Goal: Transaction & Acquisition: Purchase product/service

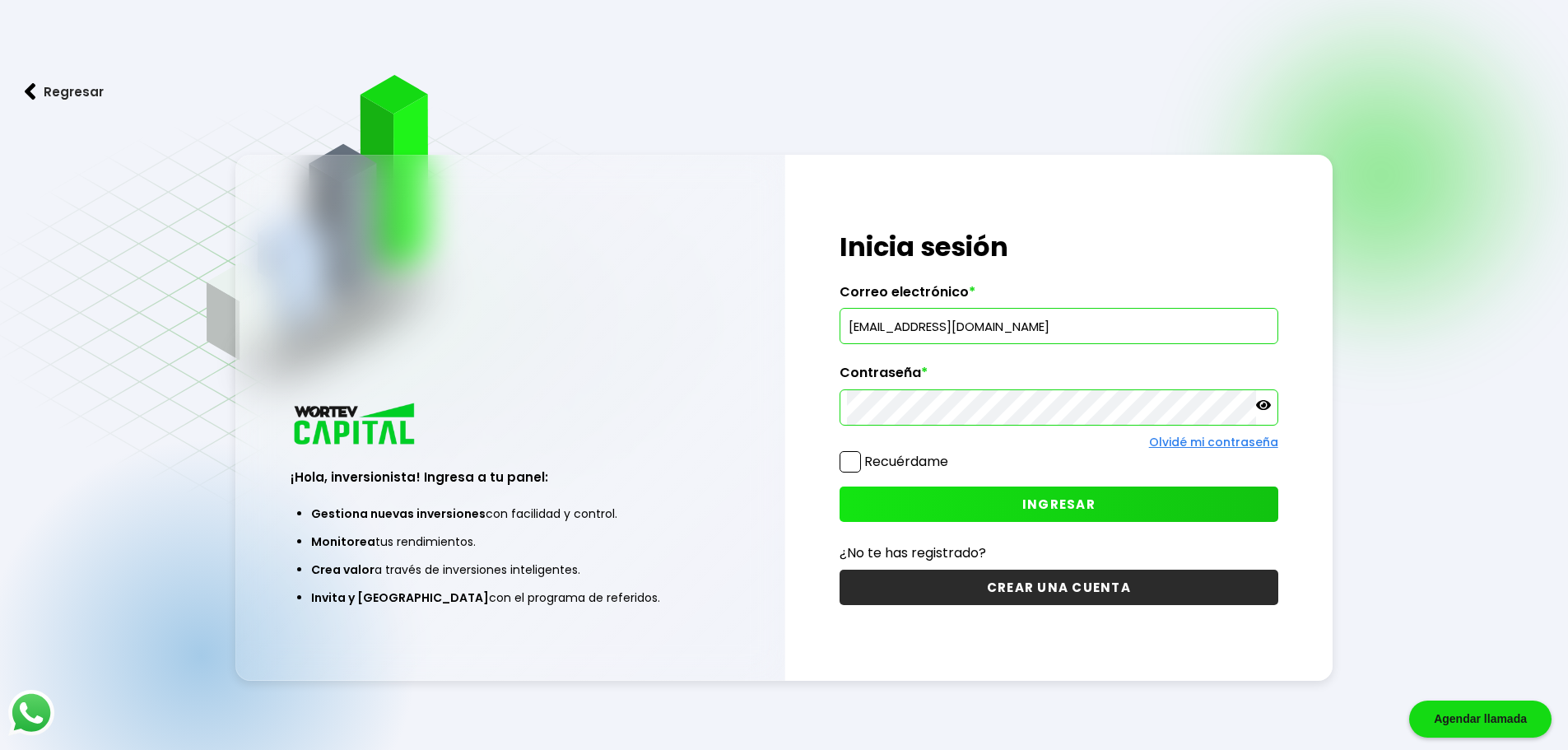
drag, startPoint x: 988, startPoint y: 334, endPoint x: 576, endPoint y: 273, distance: 416.5
click at [576, 273] on div "¡Hola, inversionista! Ingresa a tu panel: Gestiona nuevas inversiones con facil…" at bounding box center [784, 418] width 1098 height 526
type input "[EMAIL_ADDRESS][DOMAIN_NAME]"
click at [942, 507] on button "INGRESAR" at bounding box center [1058, 505] width 439 height 35
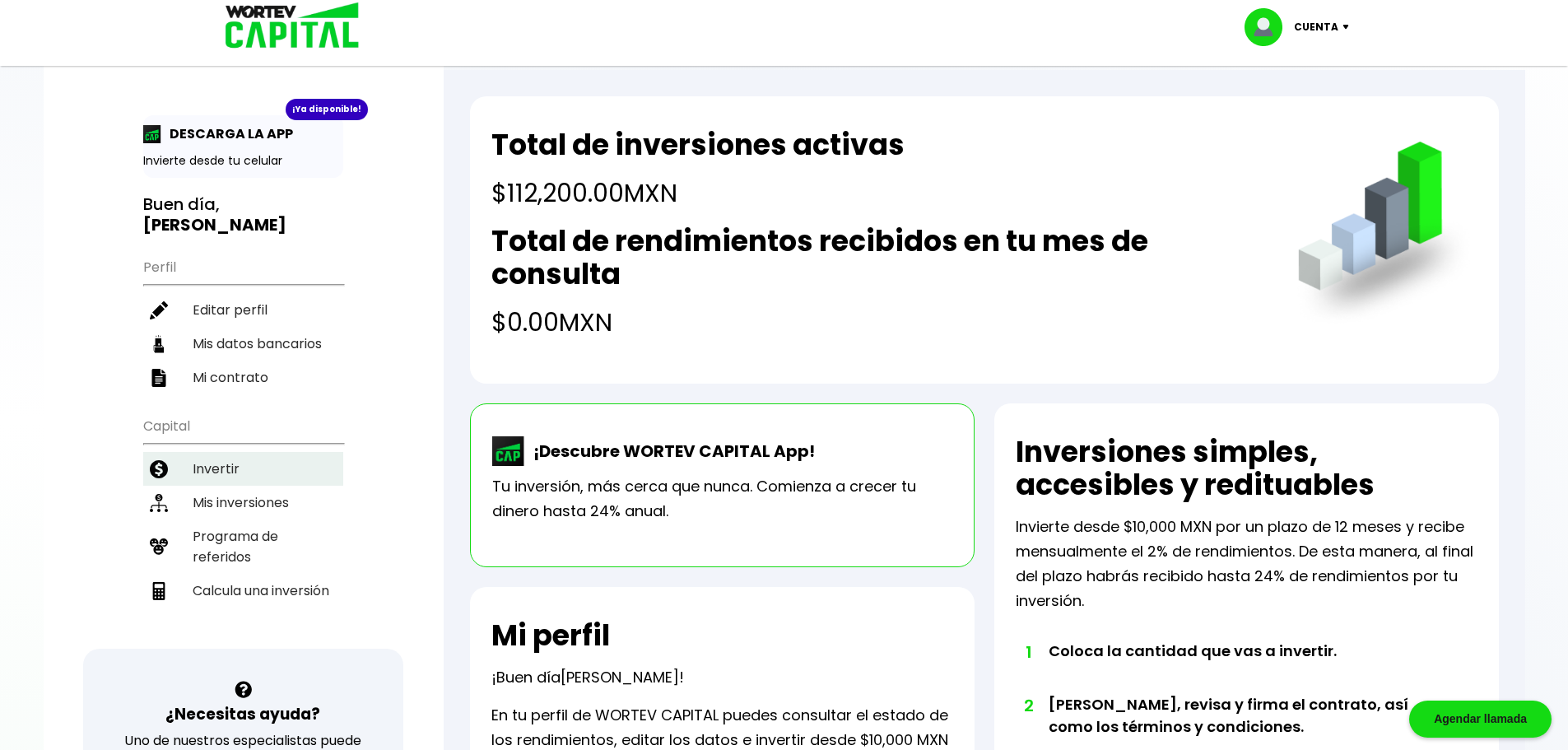
click at [205, 460] on li "Invertir" at bounding box center [242, 469] width 200 height 34
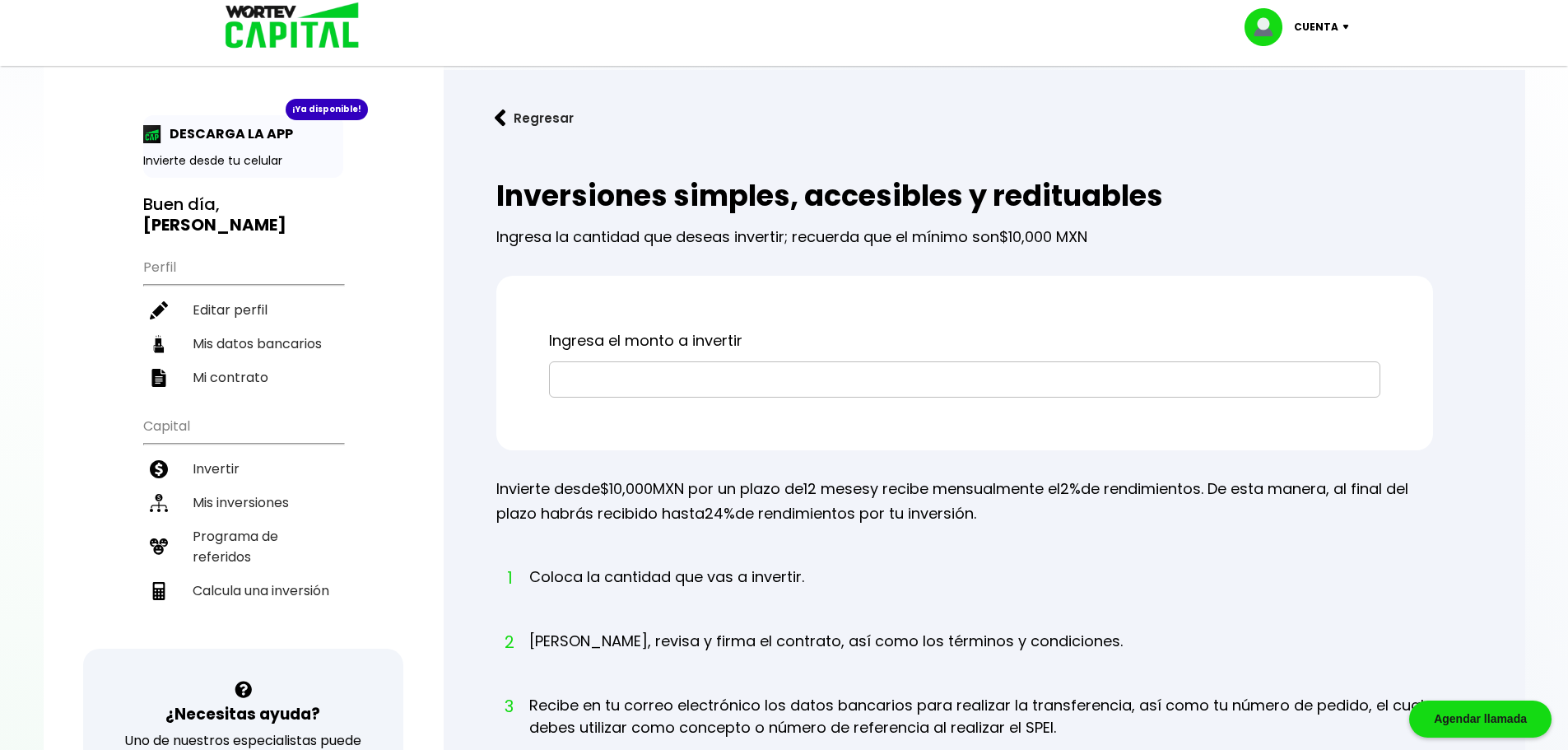
click at [626, 377] on input "text" at bounding box center [965, 379] width 817 height 34
click at [208, 213] on h3 "Buen día, CARLOS ANDRES" at bounding box center [242, 215] width 200 height 41
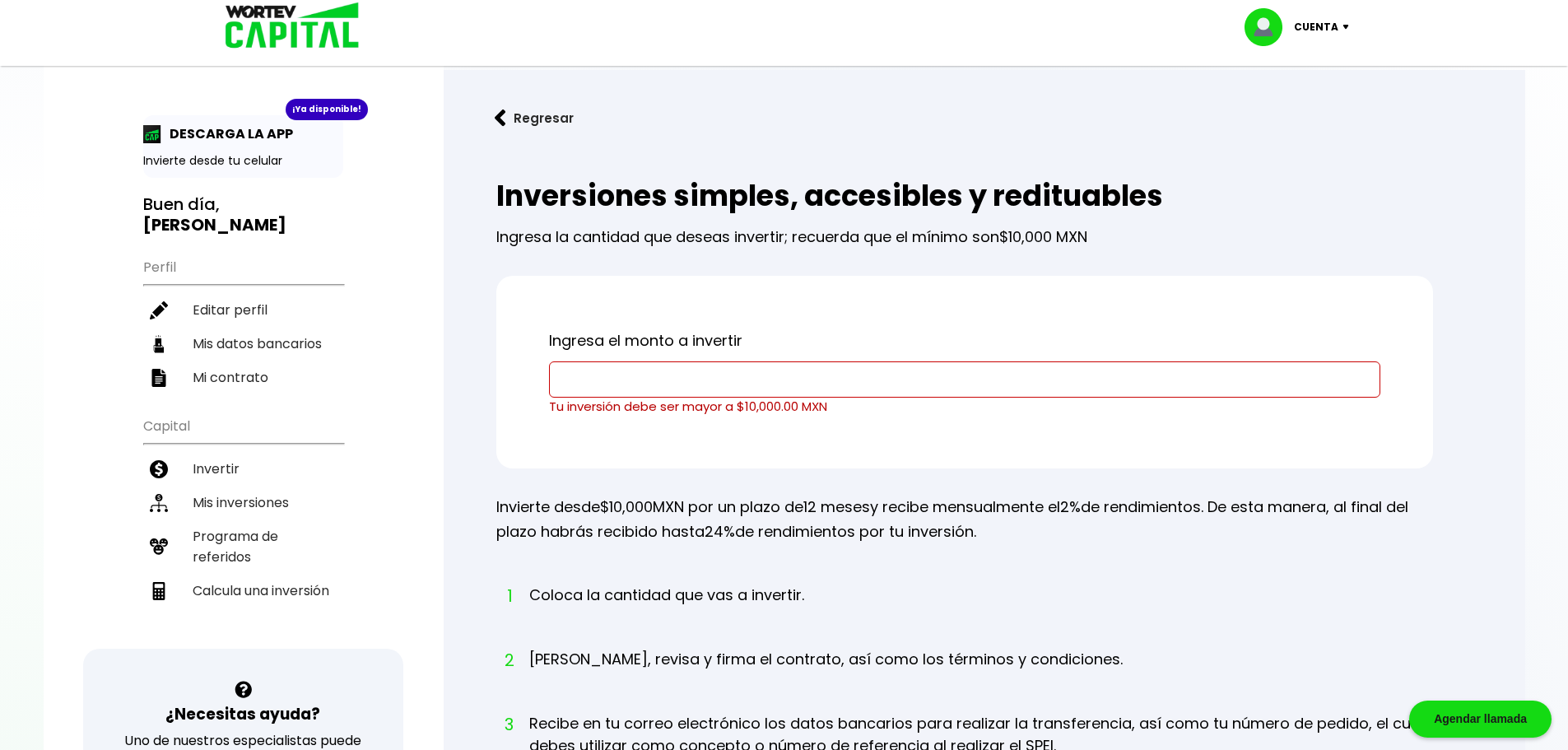
drag, startPoint x: 265, startPoint y: 62, endPoint x: 271, endPoint y: 47, distance: 16.2
click at [268, 54] on div "Cuenta Editar perfil Cerrar sesión" at bounding box center [784, 33] width 1568 height 66
click at [271, 47] on img at bounding box center [287, 27] width 158 height 53
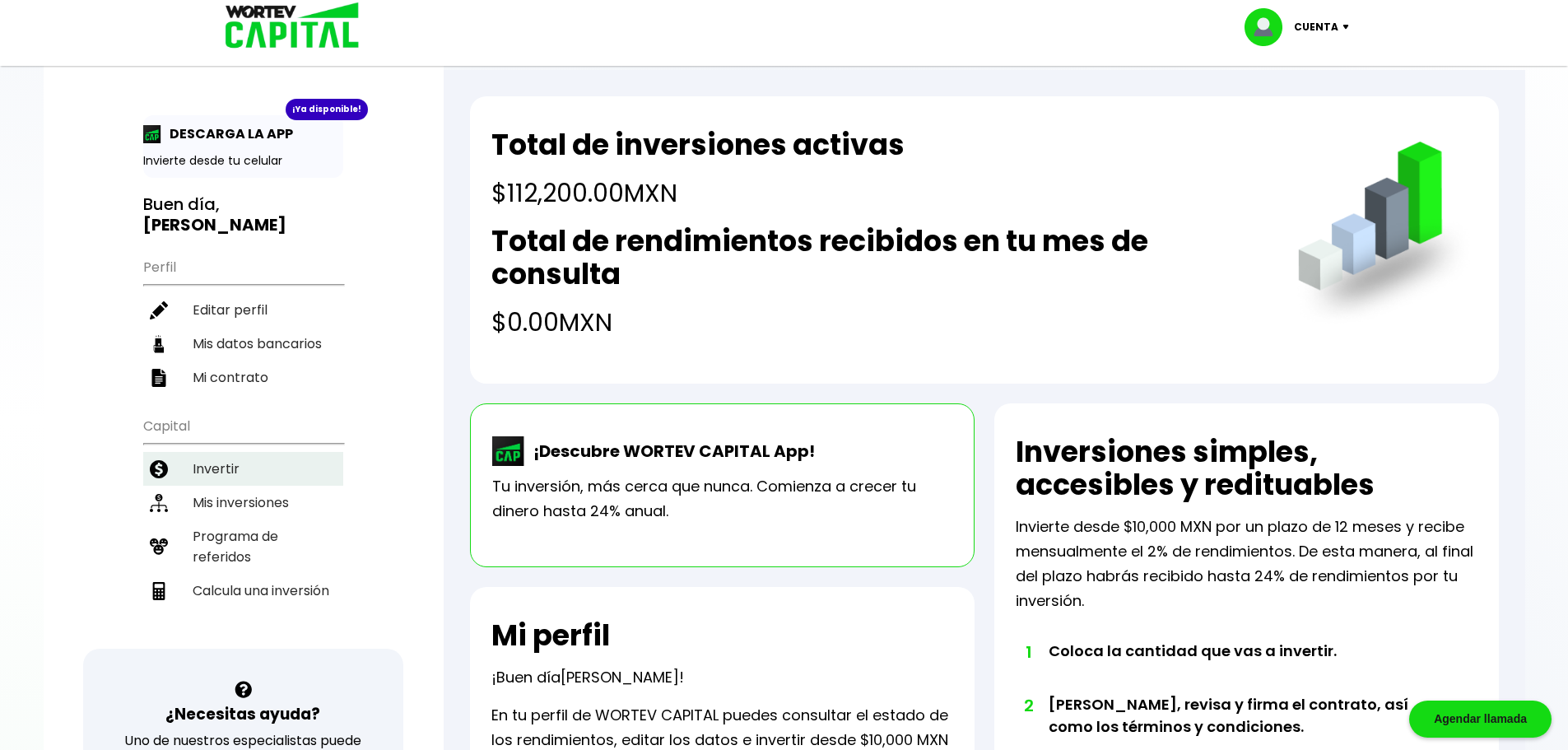
click at [238, 468] on li "Invertir" at bounding box center [242, 469] width 200 height 34
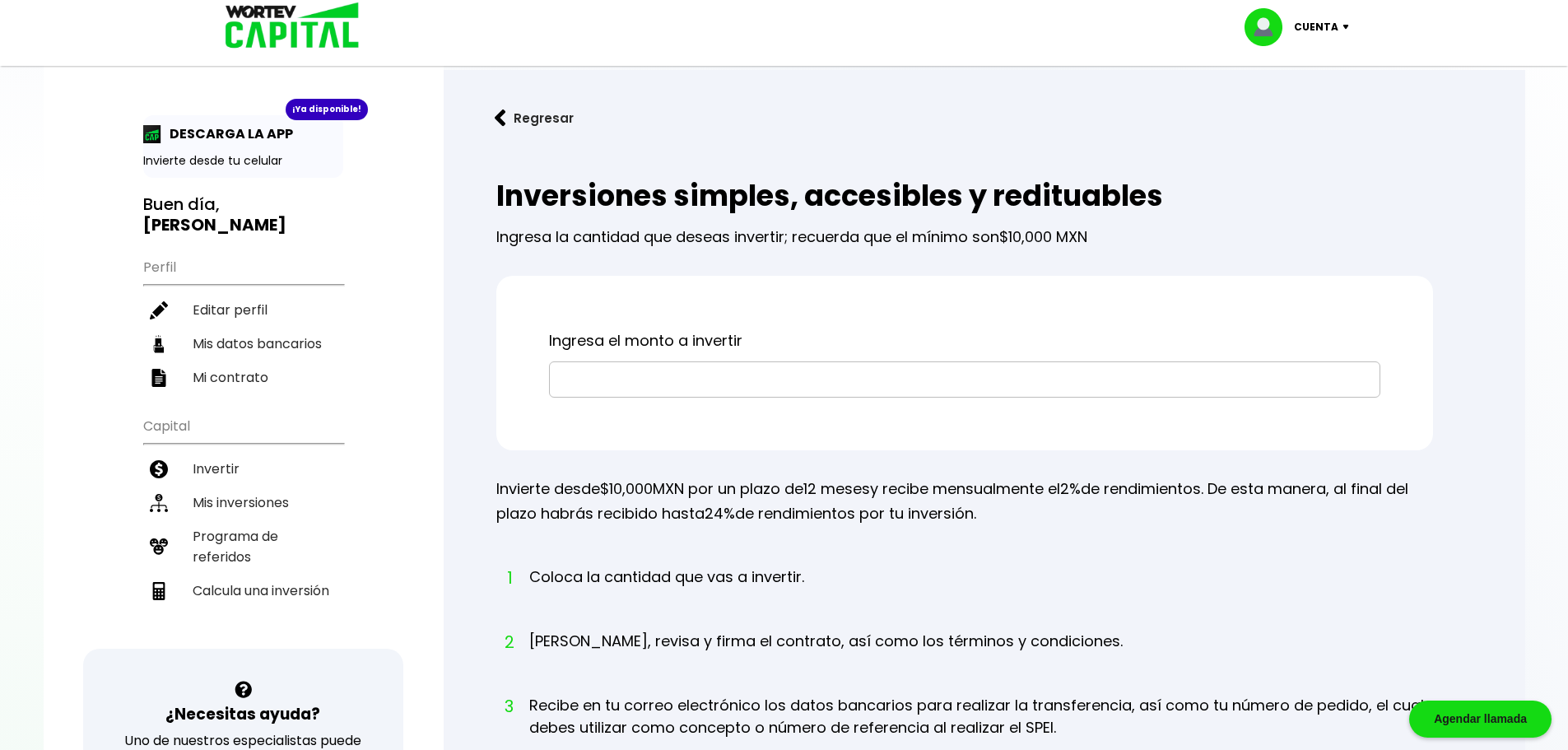
drag, startPoint x: 595, startPoint y: 377, endPoint x: 602, endPoint y: 363, distance: 15.7
click at [596, 375] on input "text" at bounding box center [965, 379] width 817 height 34
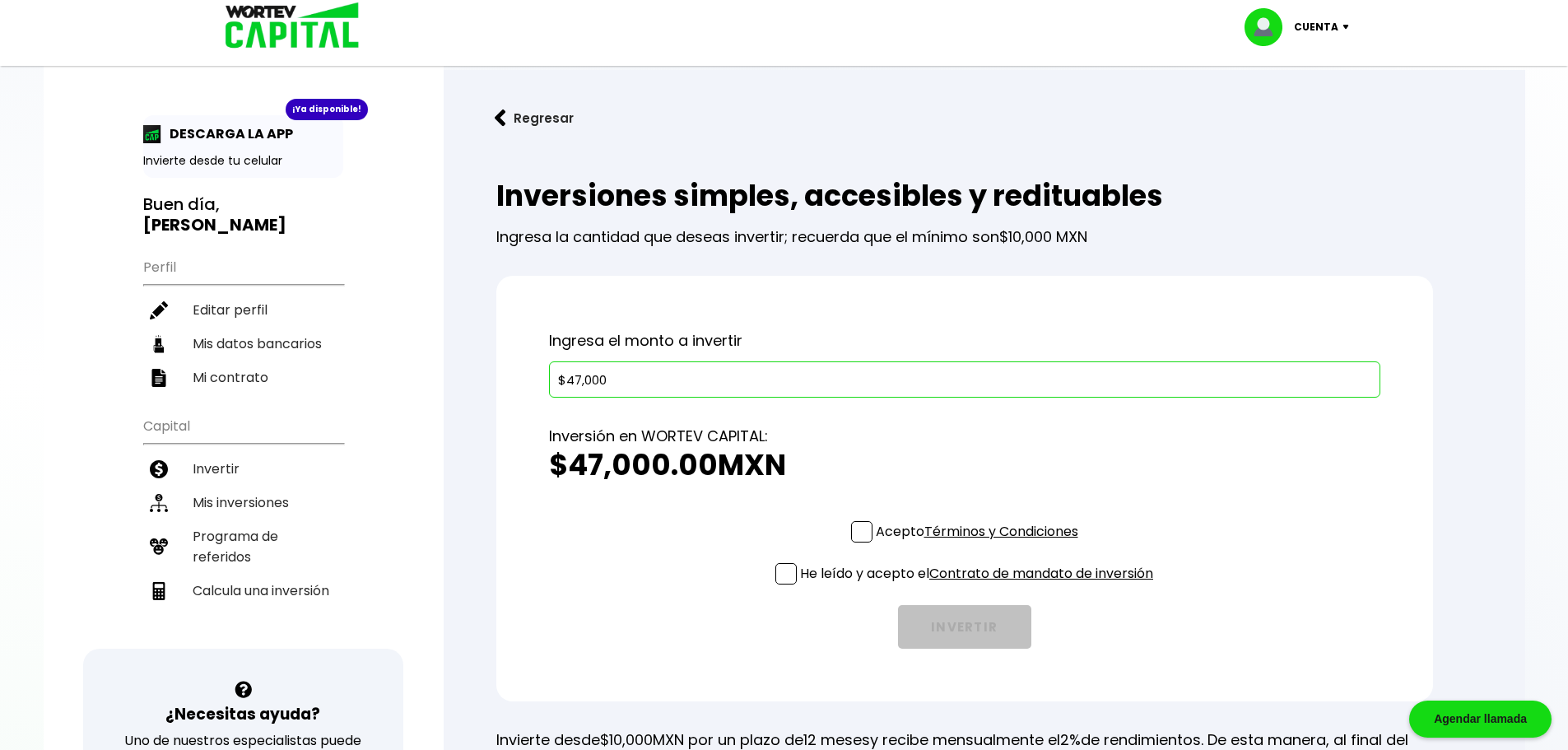
click at [837, 527] on div "Acepto Términos y Condiciones He leído y acepto el Contrato de mandato de inver…" at bounding box center [965, 584] width 832 height 127
drag, startPoint x: 850, startPoint y: 526, endPoint x: 838, endPoint y: 531, distance: 13.0
click at [852, 526] on span at bounding box center [862, 532] width 22 height 22
click at [981, 544] on input "Acepto Términos y Condiciones" at bounding box center [981, 544] width 0 height 0
click at [786, 569] on span at bounding box center [786, 574] width 22 height 22
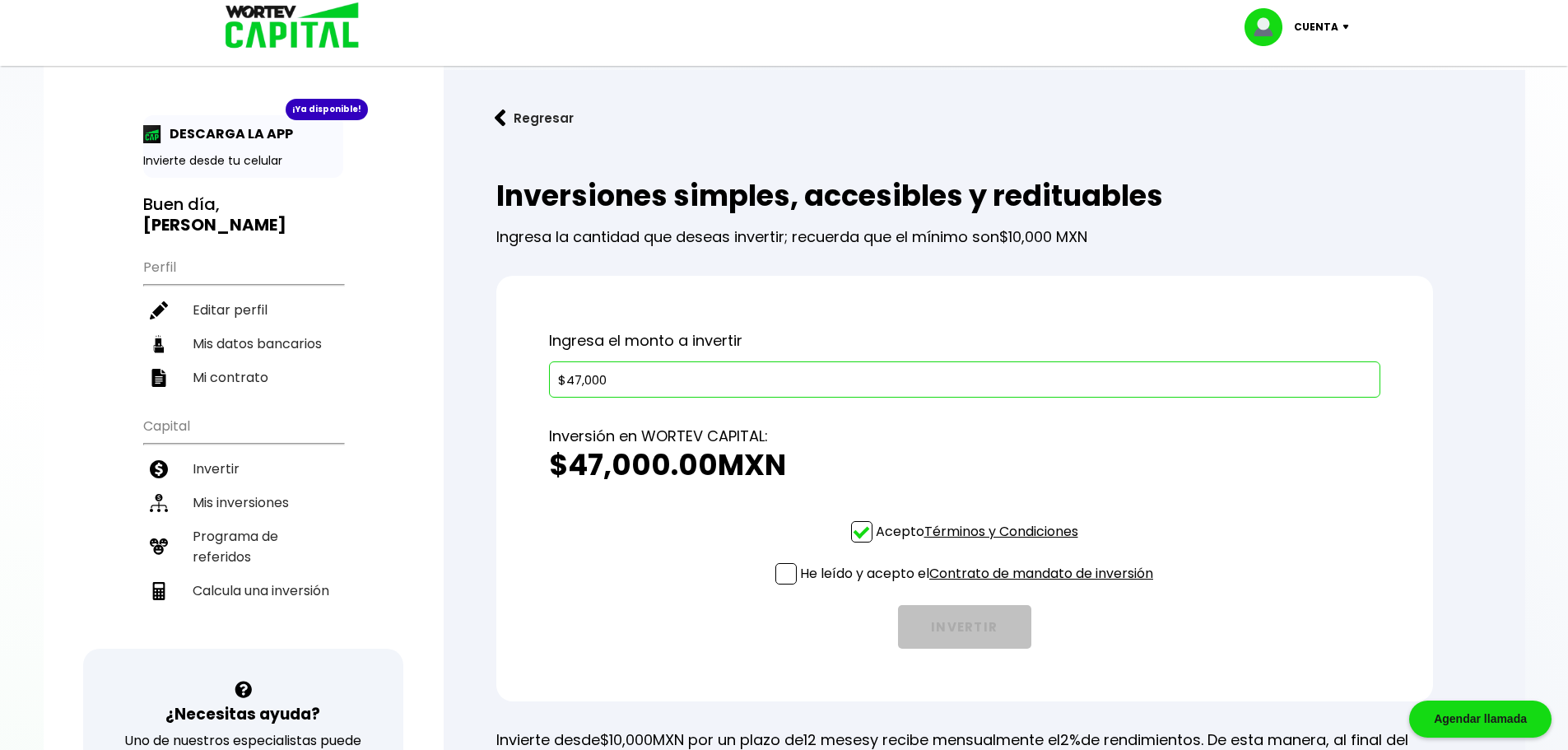
click at [981, 586] on input "He leído y acepto el Contrato de mandato de inversión" at bounding box center [981, 586] width 0 height 0
click at [589, 382] on input "$47,000" at bounding box center [965, 379] width 817 height 34
type input "$47,800"
click at [659, 525] on div "Acepto Términos y Condiciones He leído y acepto el Contrato de mandato de inver…" at bounding box center [965, 584] width 832 height 127
click at [964, 636] on button "INVERTIR" at bounding box center [964, 627] width 133 height 43
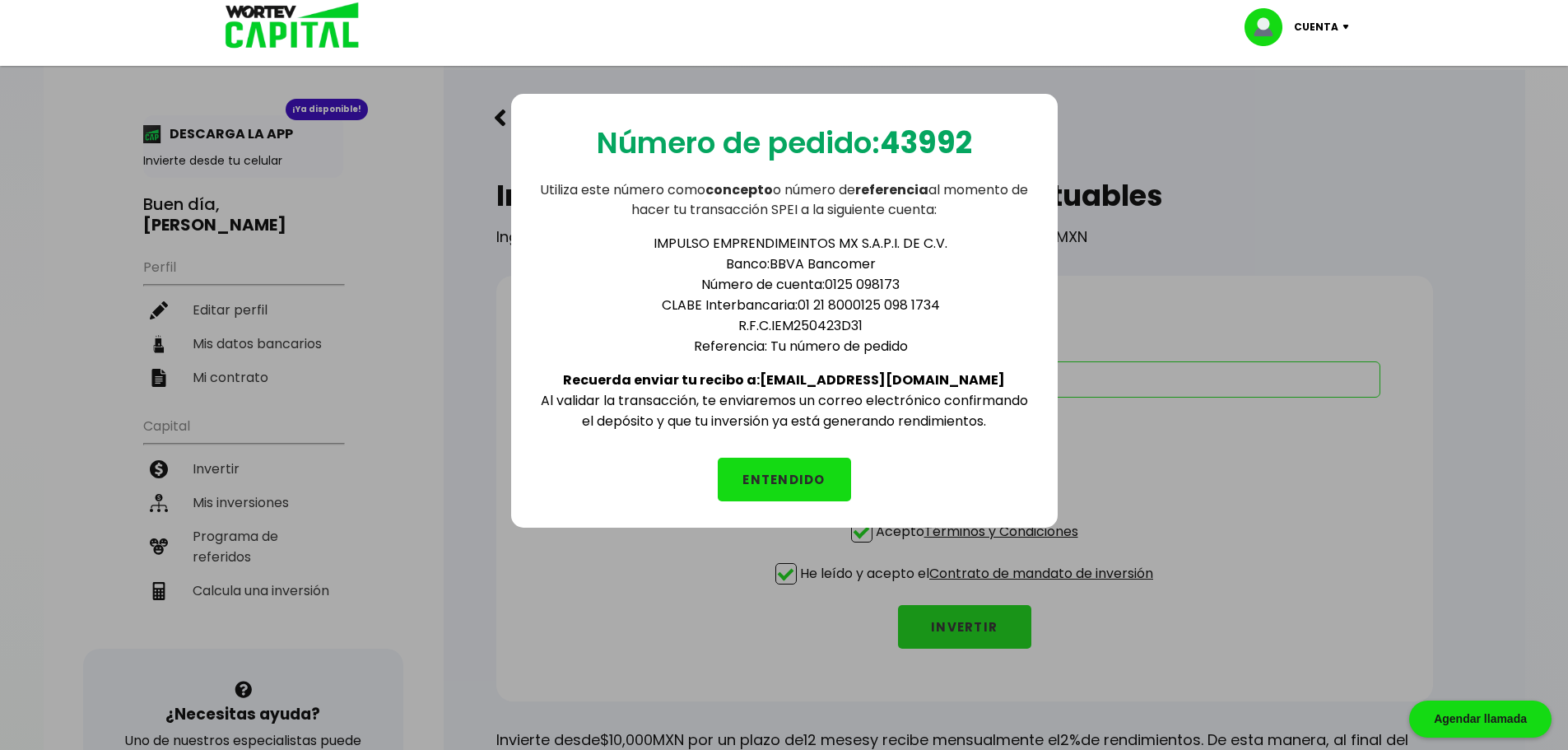
click at [765, 473] on button "ENTENDIDO" at bounding box center [784, 479] width 133 height 43
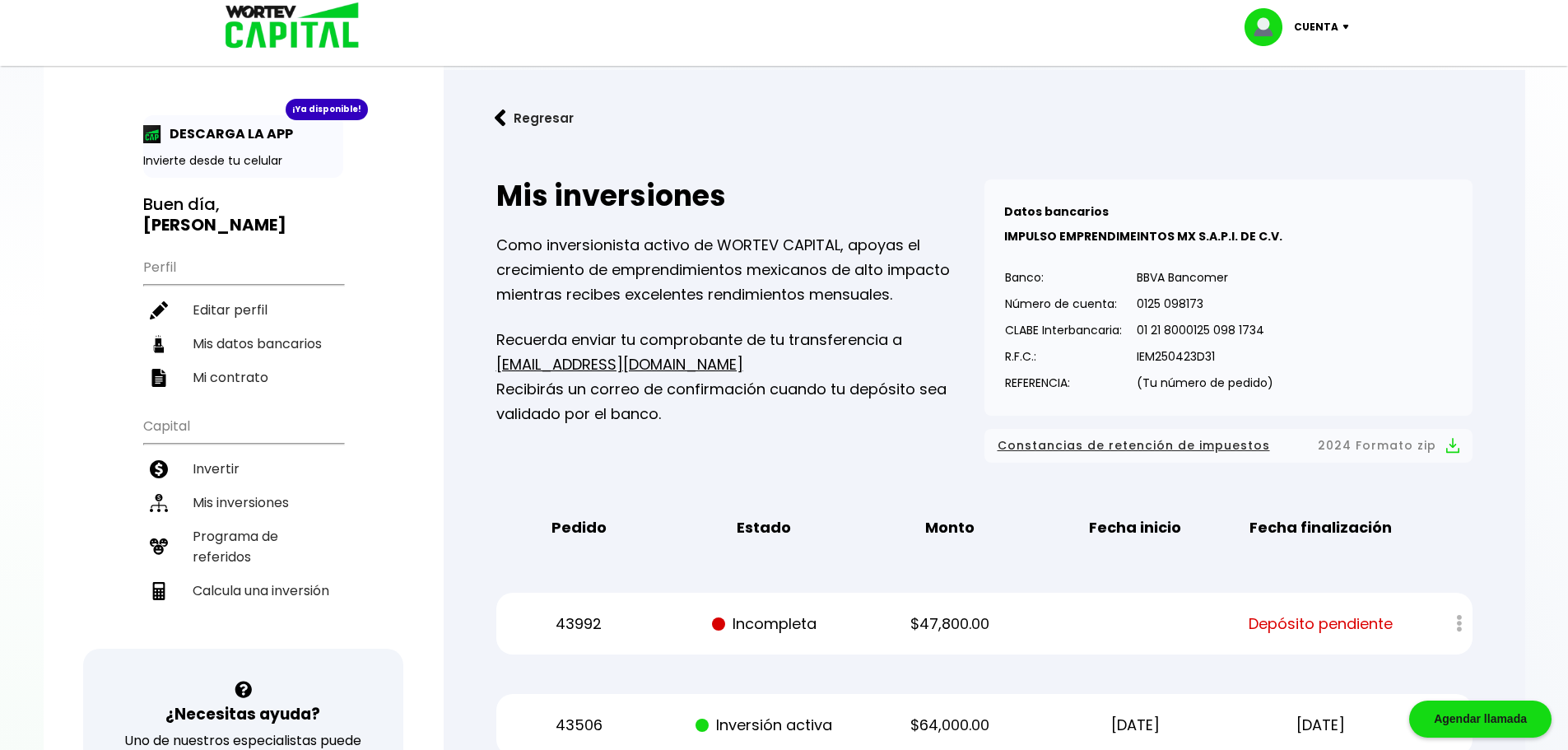
drag, startPoint x: 224, startPoint y: 202, endPoint x: 225, endPoint y: 210, distance: 8.1
click at [225, 202] on h3 "Buen día, CARLOS ANDRES" at bounding box center [242, 215] width 200 height 41
click at [268, 501] on li "Mis inversiones" at bounding box center [242, 503] width 200 height 34
click at [262, 473] on li "Invertir" at bounding box center [242, 469] width 200 height 34
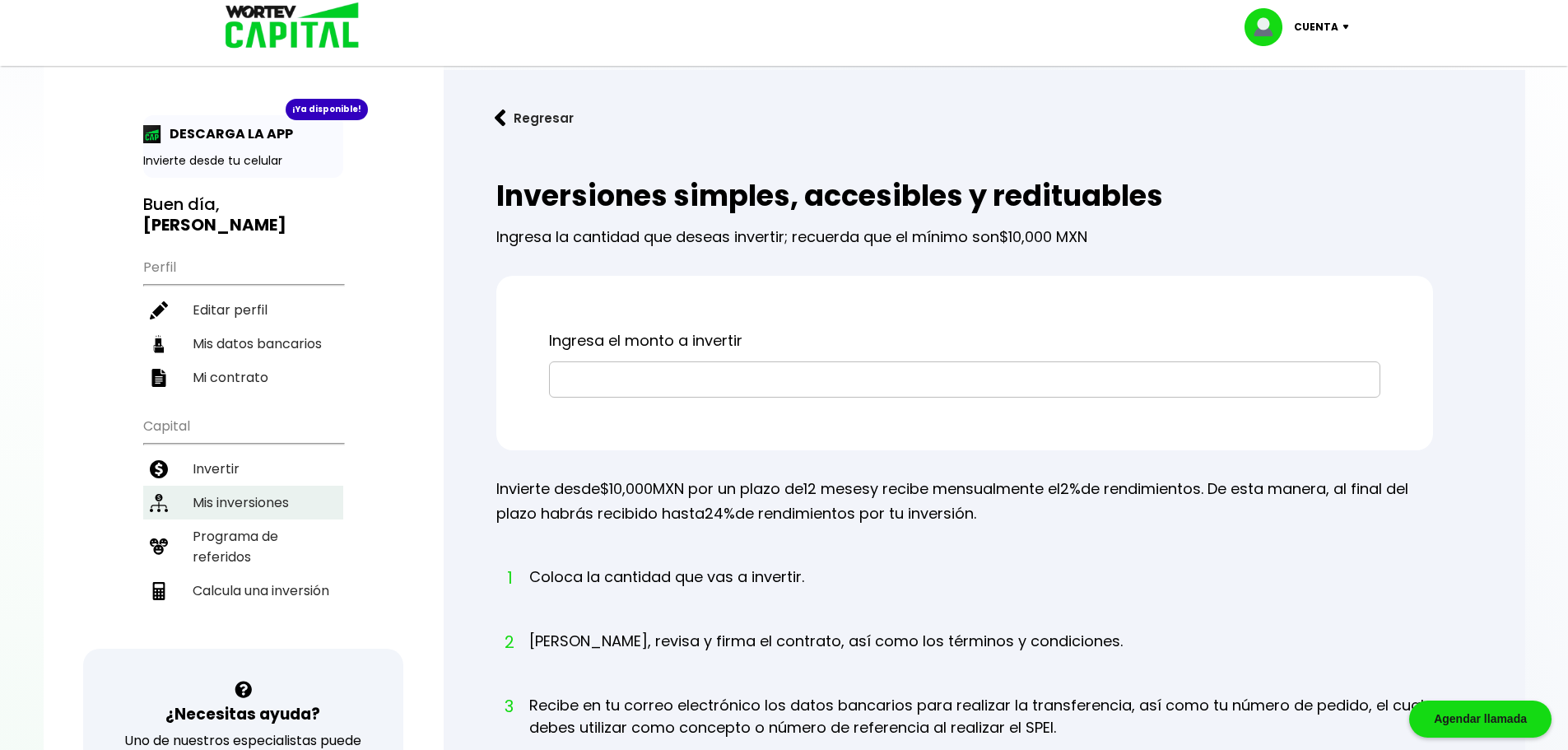
click at [273, 514] on li "Mis inversiones" at bounding box center [242, 503] width 200 height 34
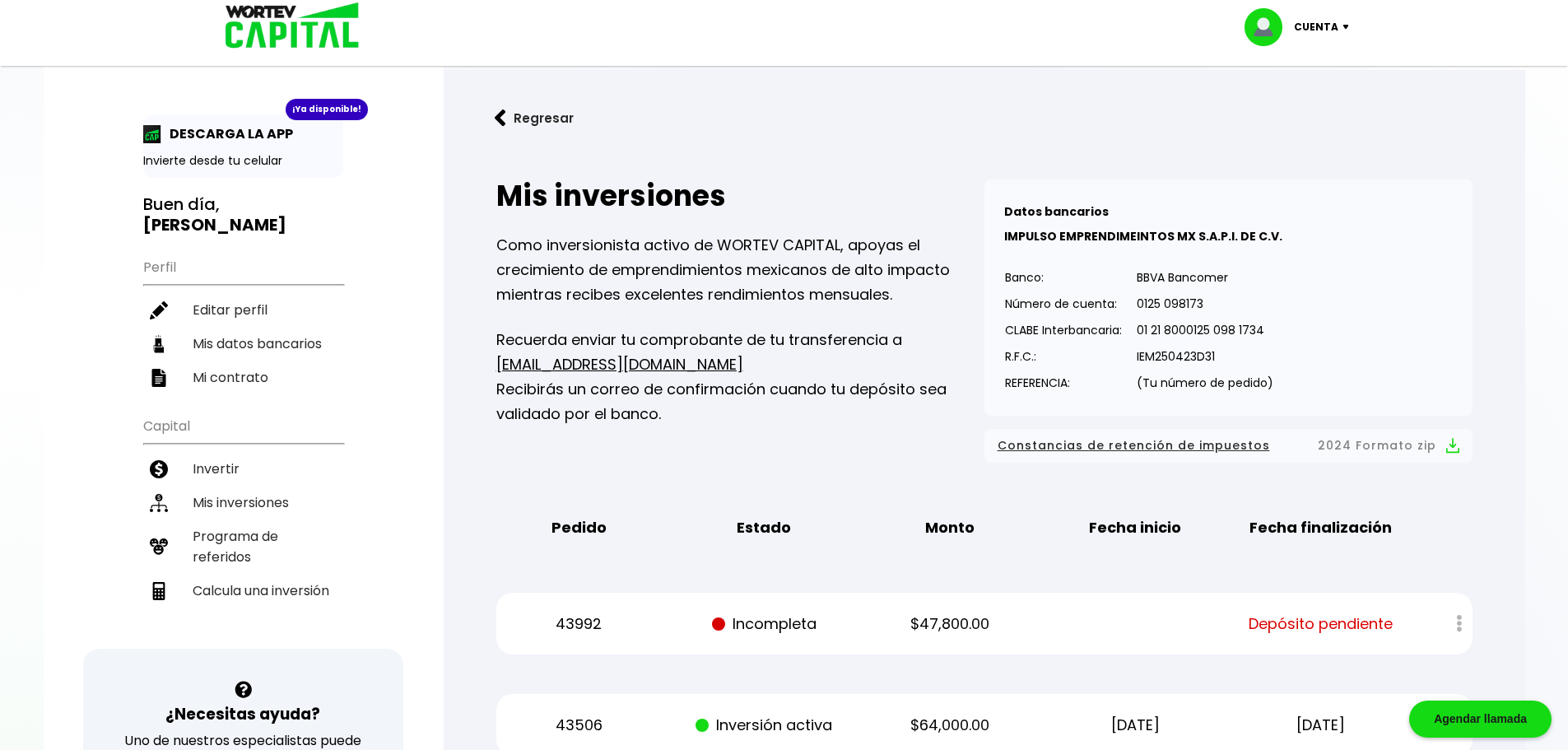
click at [1293, 623] on span "Depósito pendiente" at bounding box center [1321, 624] width 144 height 25
click at [220, 587] on li "Calcula una inversión" at bounding box center [242, 590] width 200 height 34
select select "1"
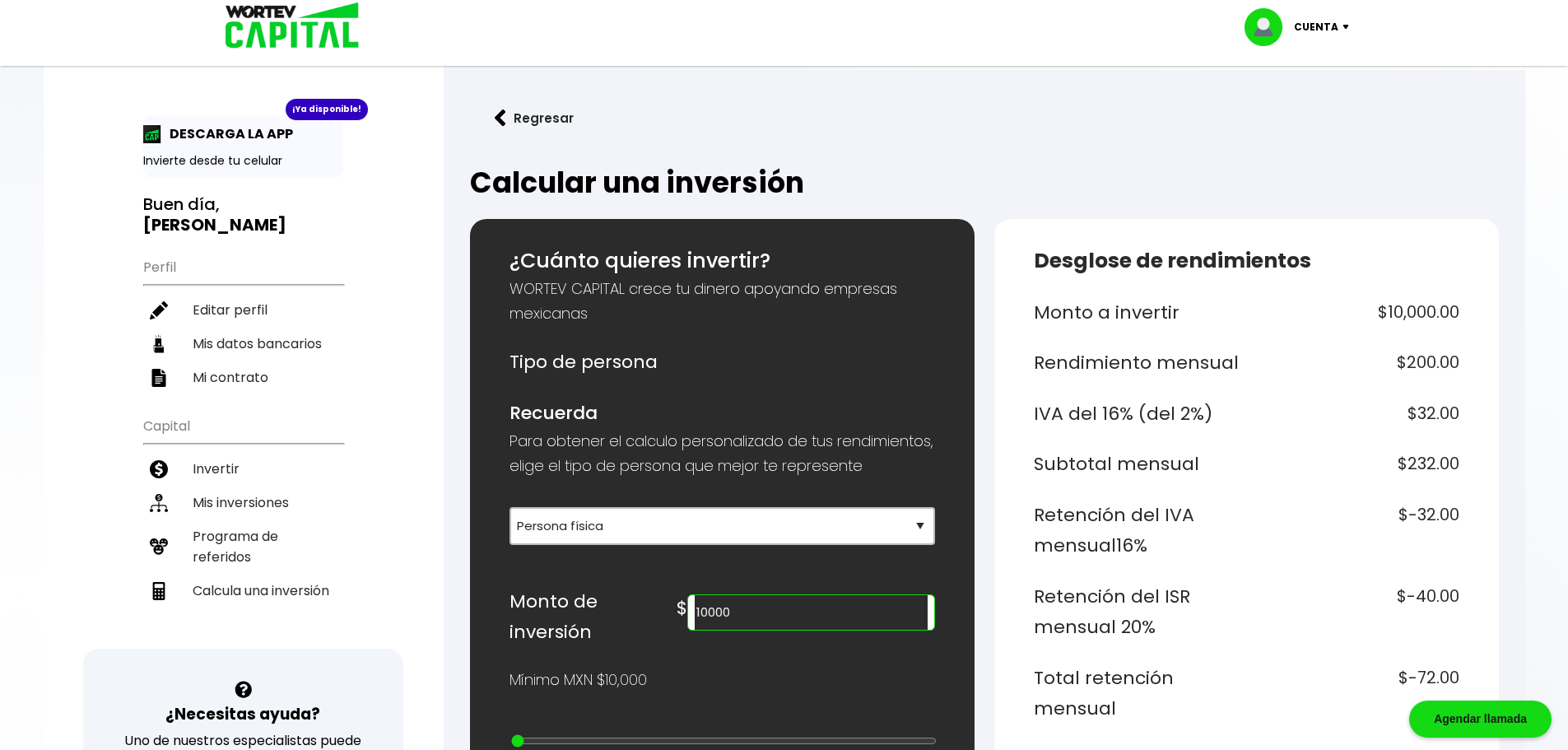
drag, startPoint x: 864, startPoint y: 641, endPoint x: 653, endPoint y: 617, distance: 212.4
click at [655, 617] on div "Monto de inversión $ 10000" at bounding box center [722, 617] width 426 height 62
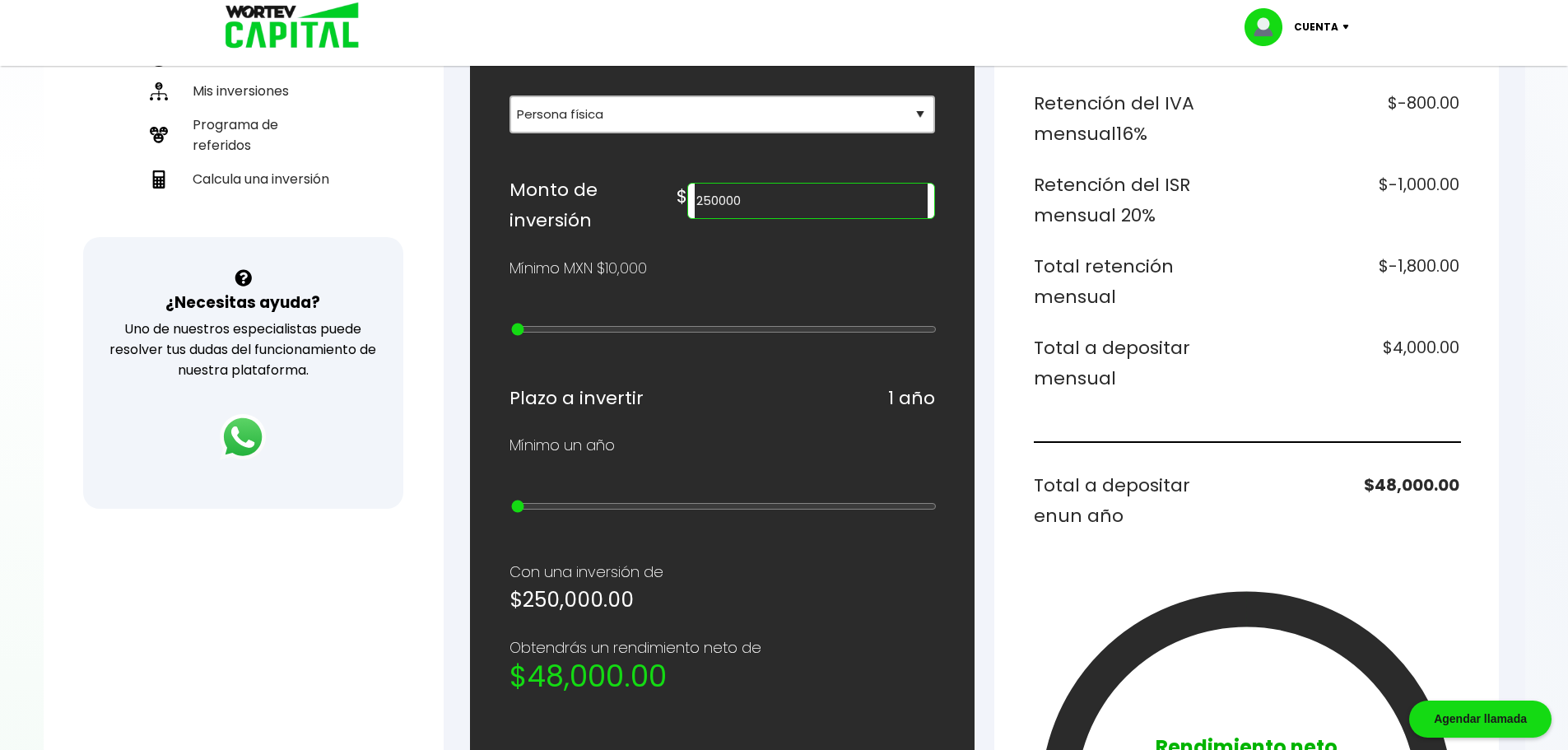
scroll to position [494, 0]
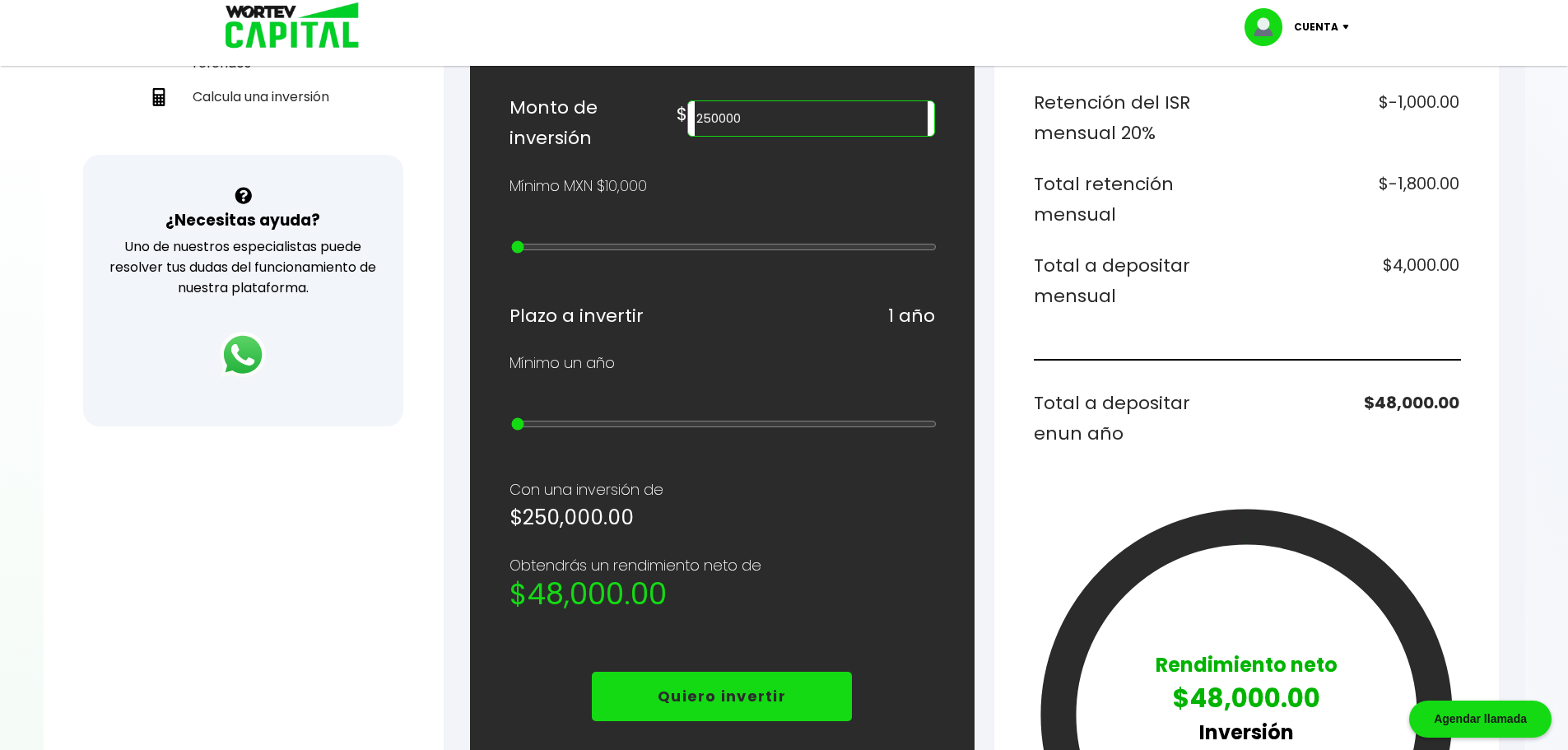
drag, startPoint x: 824, startPoint y: 151, endPoint x: 737, endPoint y: 128, distance: 90.0
click at [737, 128] on div "Monto de inversión $ 250000" at bounding box center [722, 123] width 426 height 62
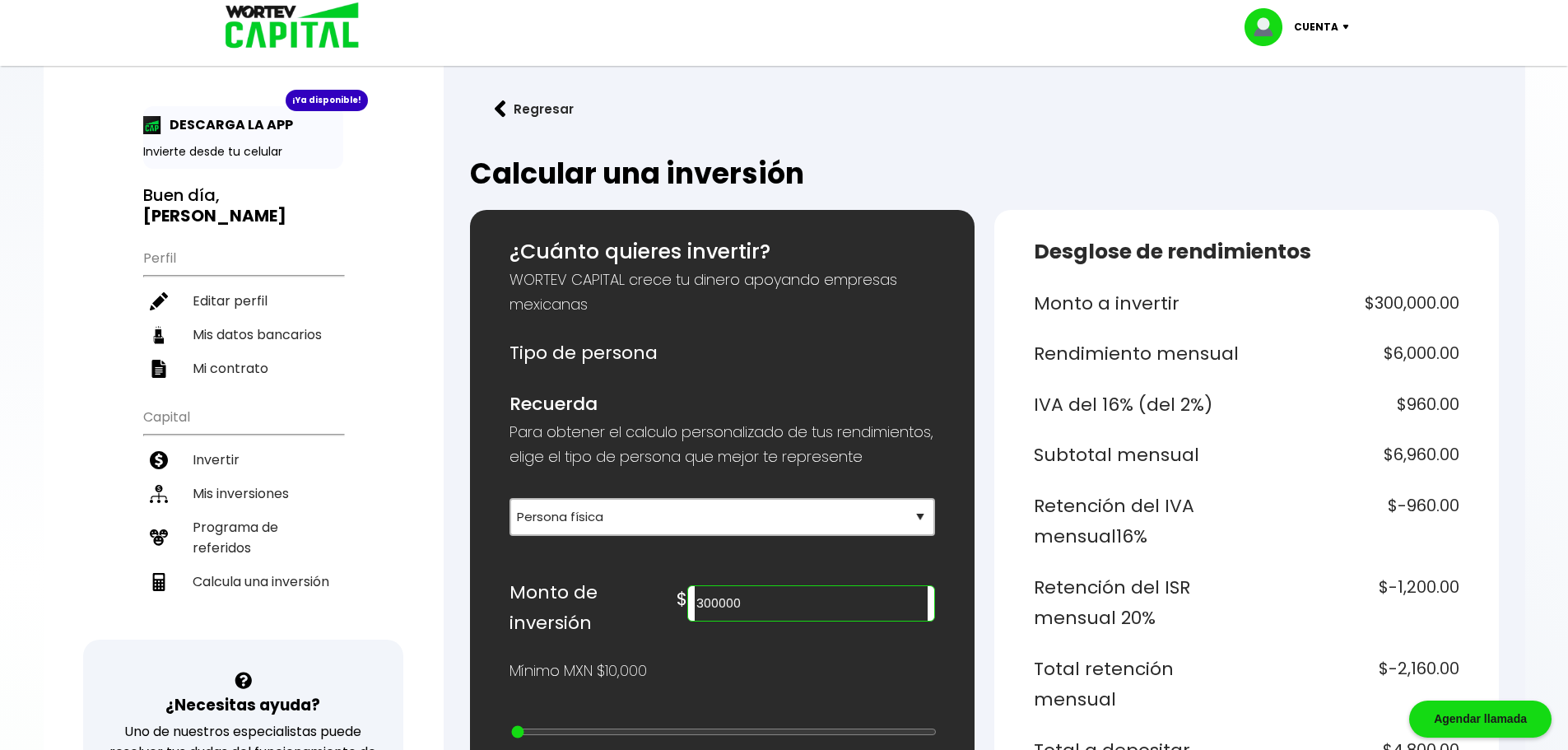
scroll to position [0, 0]
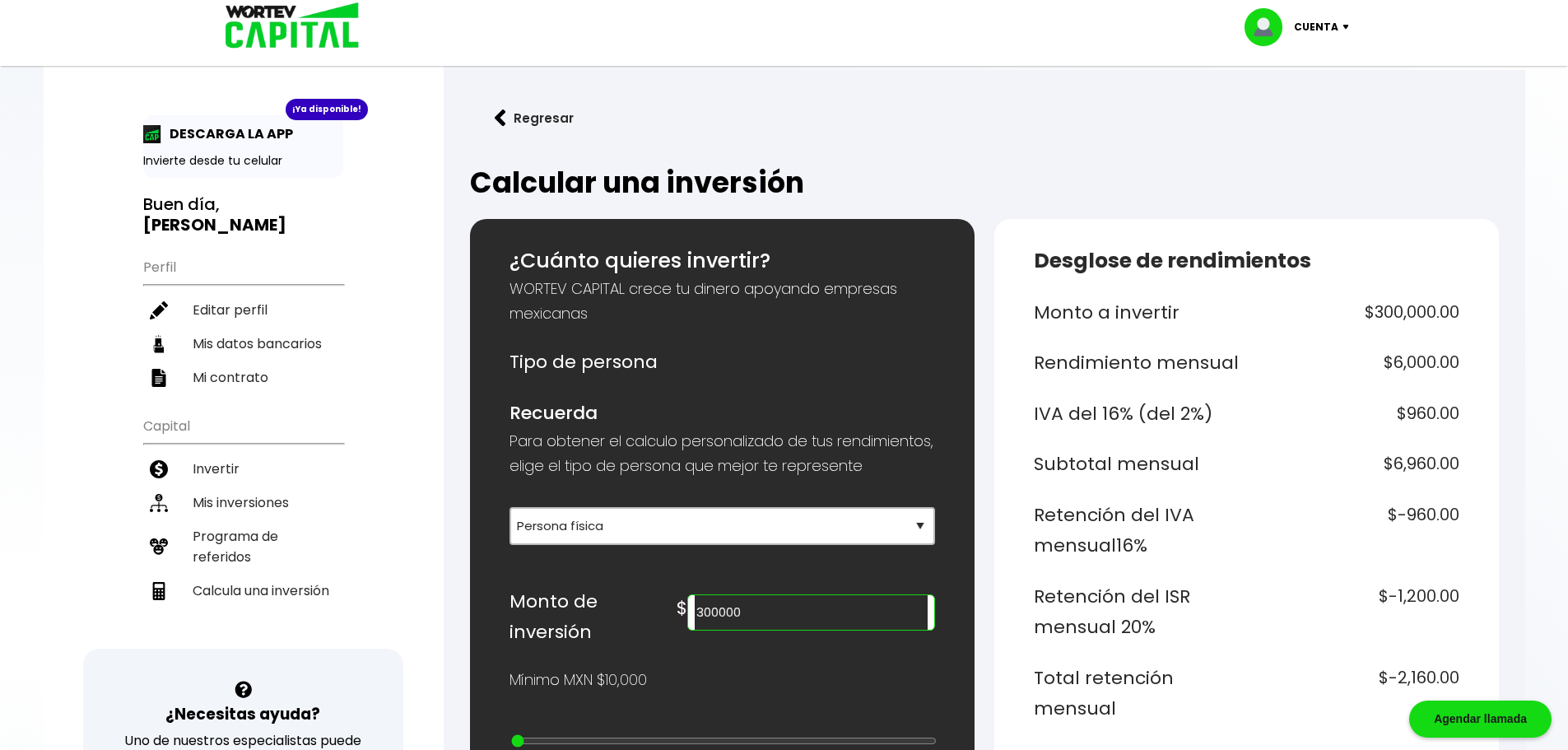
drag, startPoint x: 816, startPoint y: 619, endPoint x: 626, endPoint y: 574, distance: 195.3
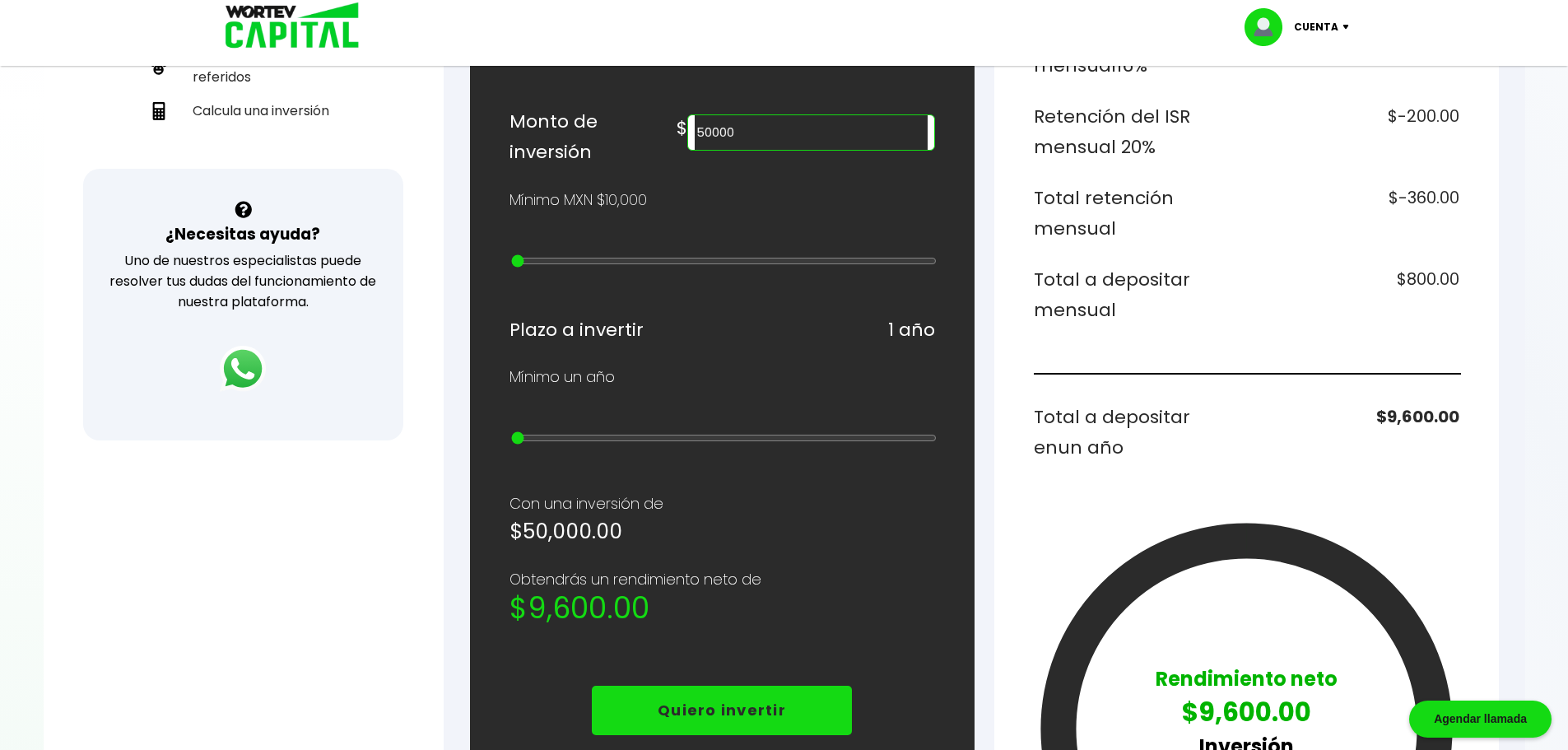
scroll to position [494, 0]
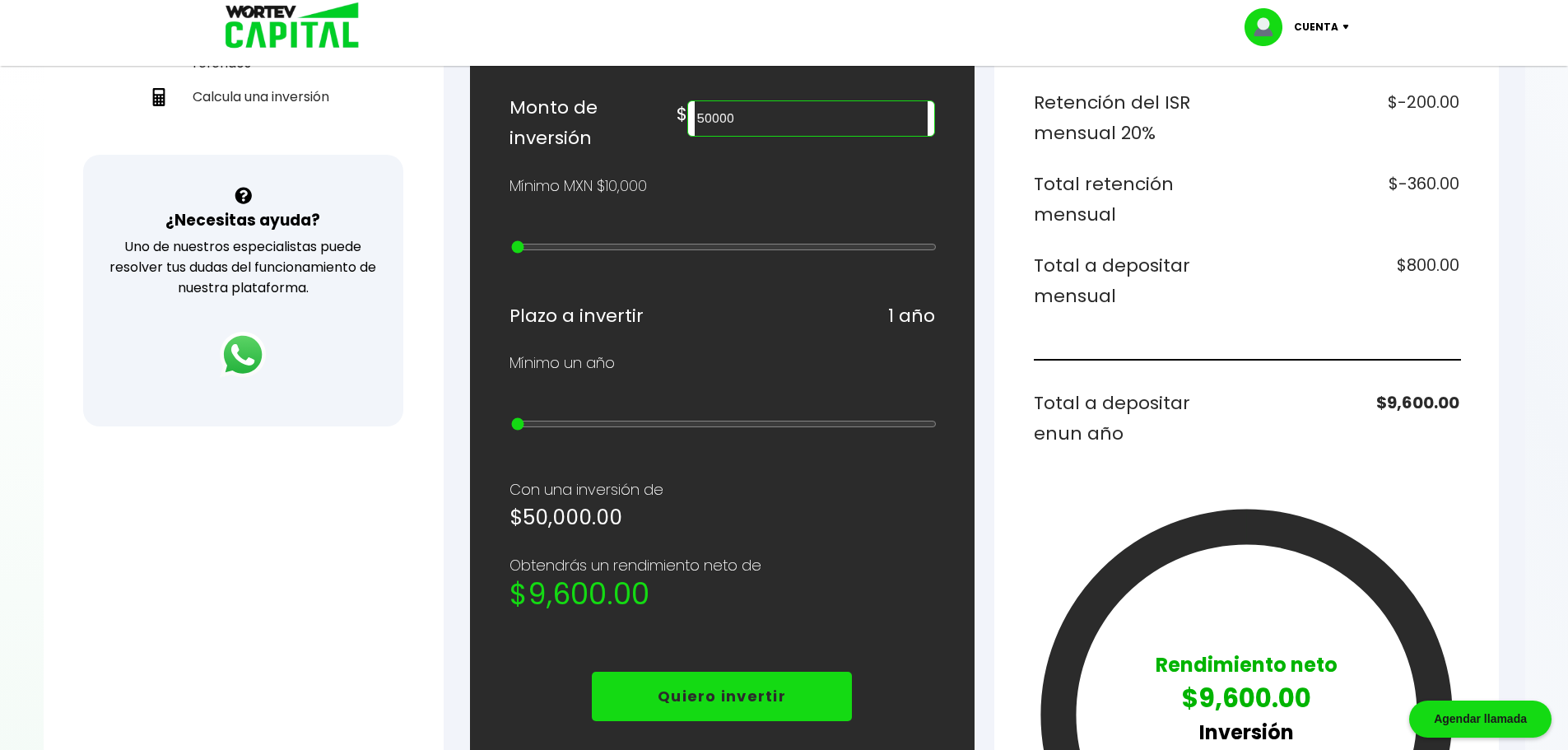
drag, startPoint x: 842, startPoint y: 138, endPoint x: 678, endPoint y: 116, distance: 165.5
click at [692, 117] on div "Monto de inversión $ 50000" at bounding box center [722, 123] width 426 height 62
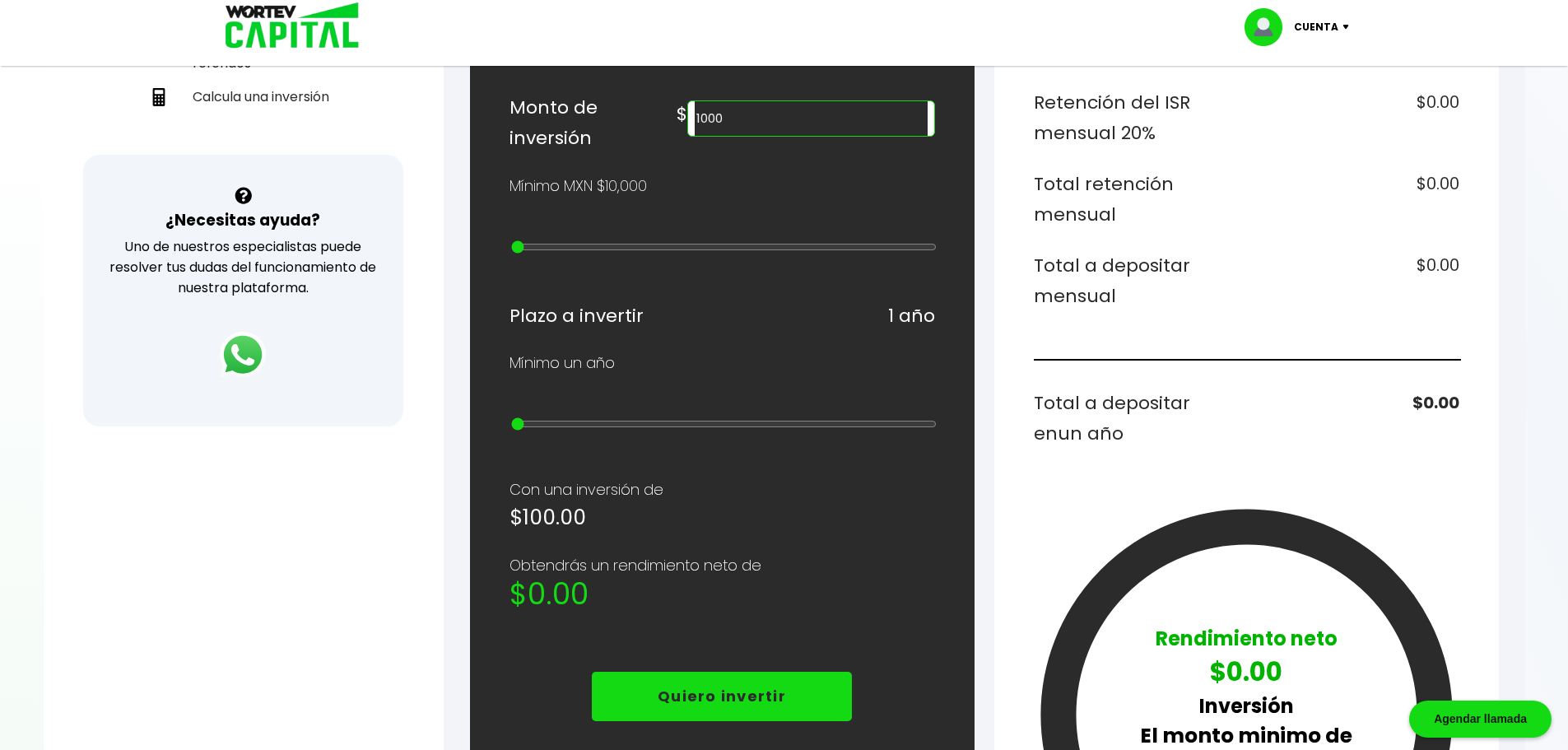
type input "10000"
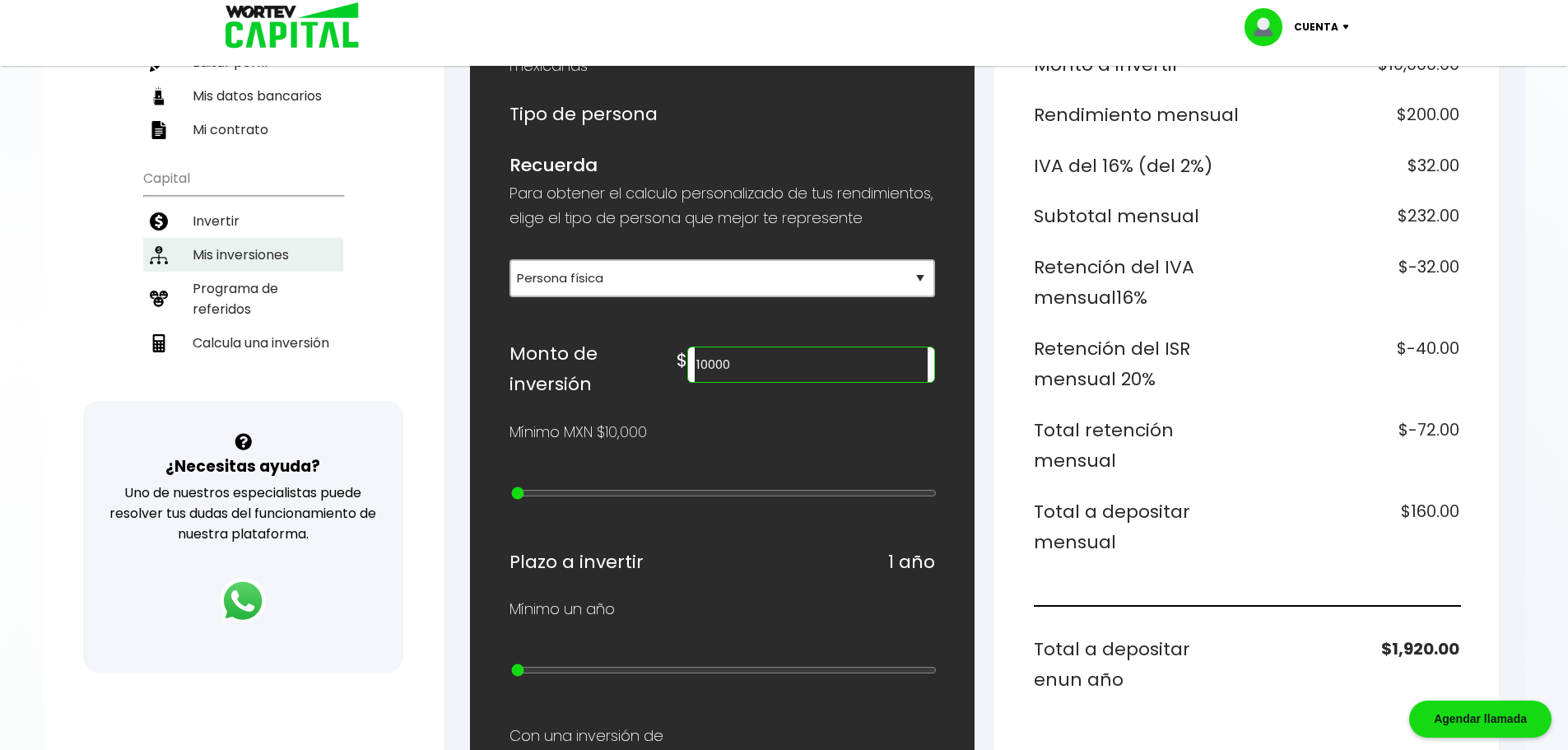
scroll to position [247, 0]
click at [265, 300] on li "Programa de referidos" at bounding box center [242, 300] width 200 height 54
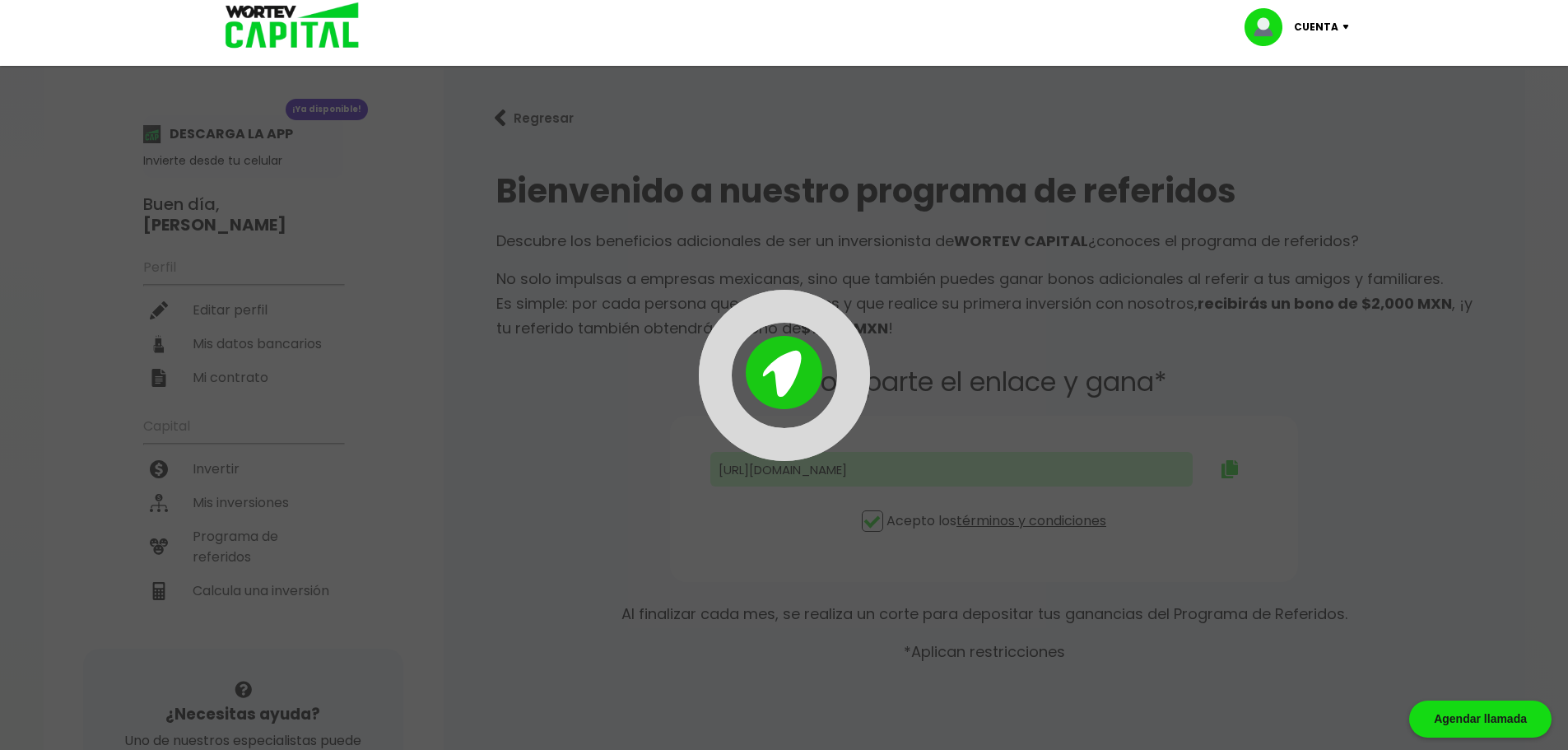
type input "https://panel-mx.wortev.capital/register?ref=carballx1z"
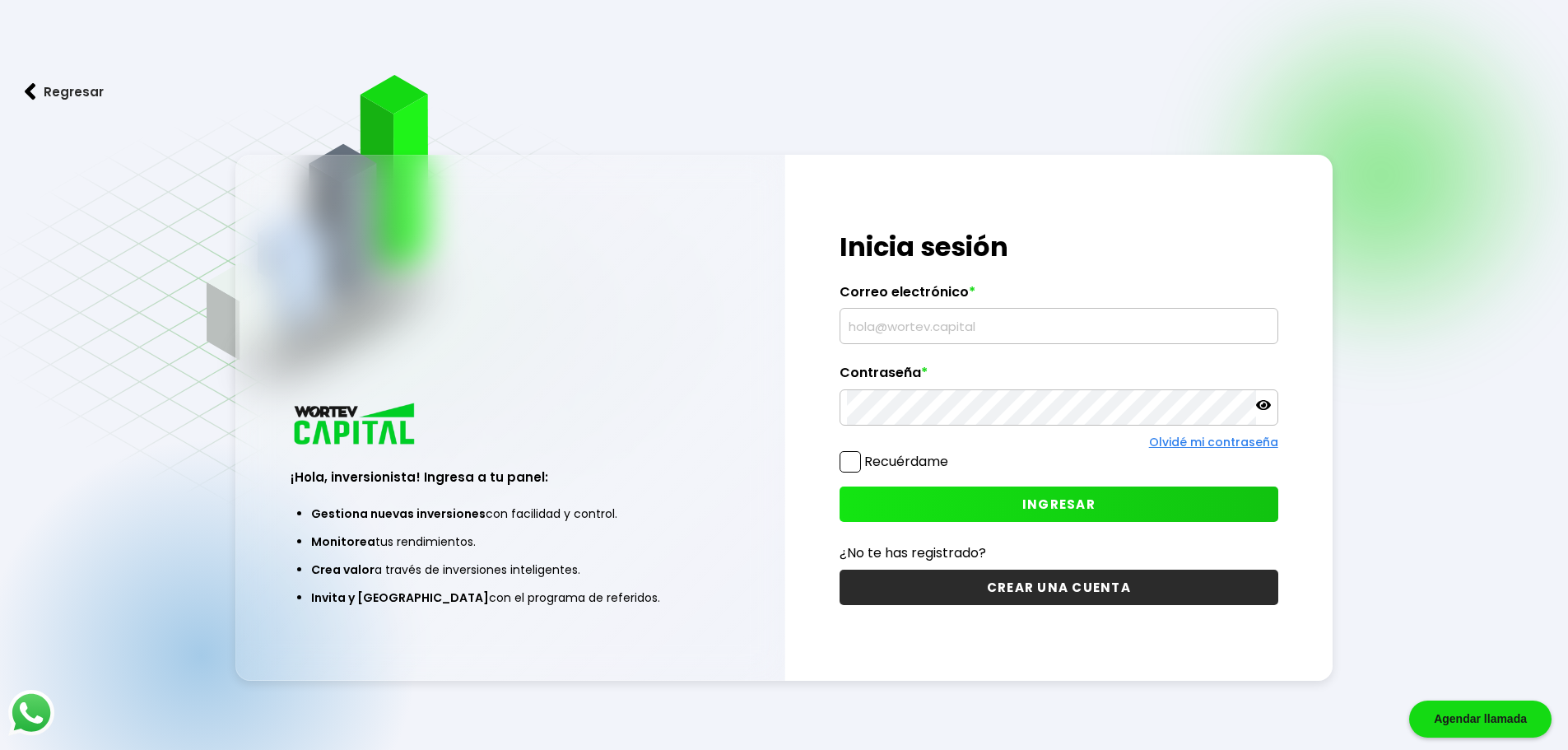
type input "[EMAIL_ADDRESS][DOMAIN_NAME]"
click at [1064, 504] on span "INGRESAR" at bounding box center [1059, 505] width 73 height 18
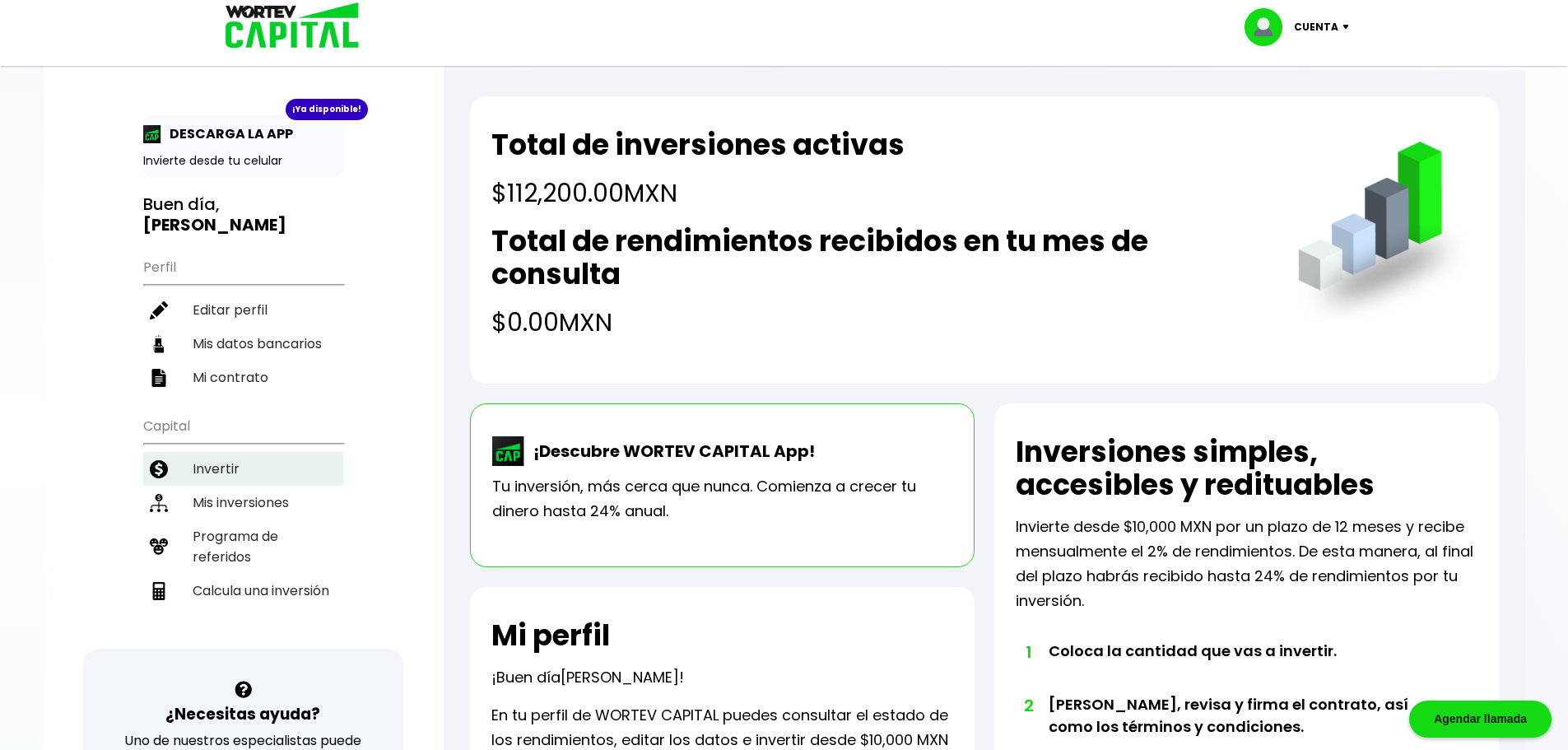
click at [238, 472] on li "Invertir" at bounding box center [242, 469] width 200 height 34
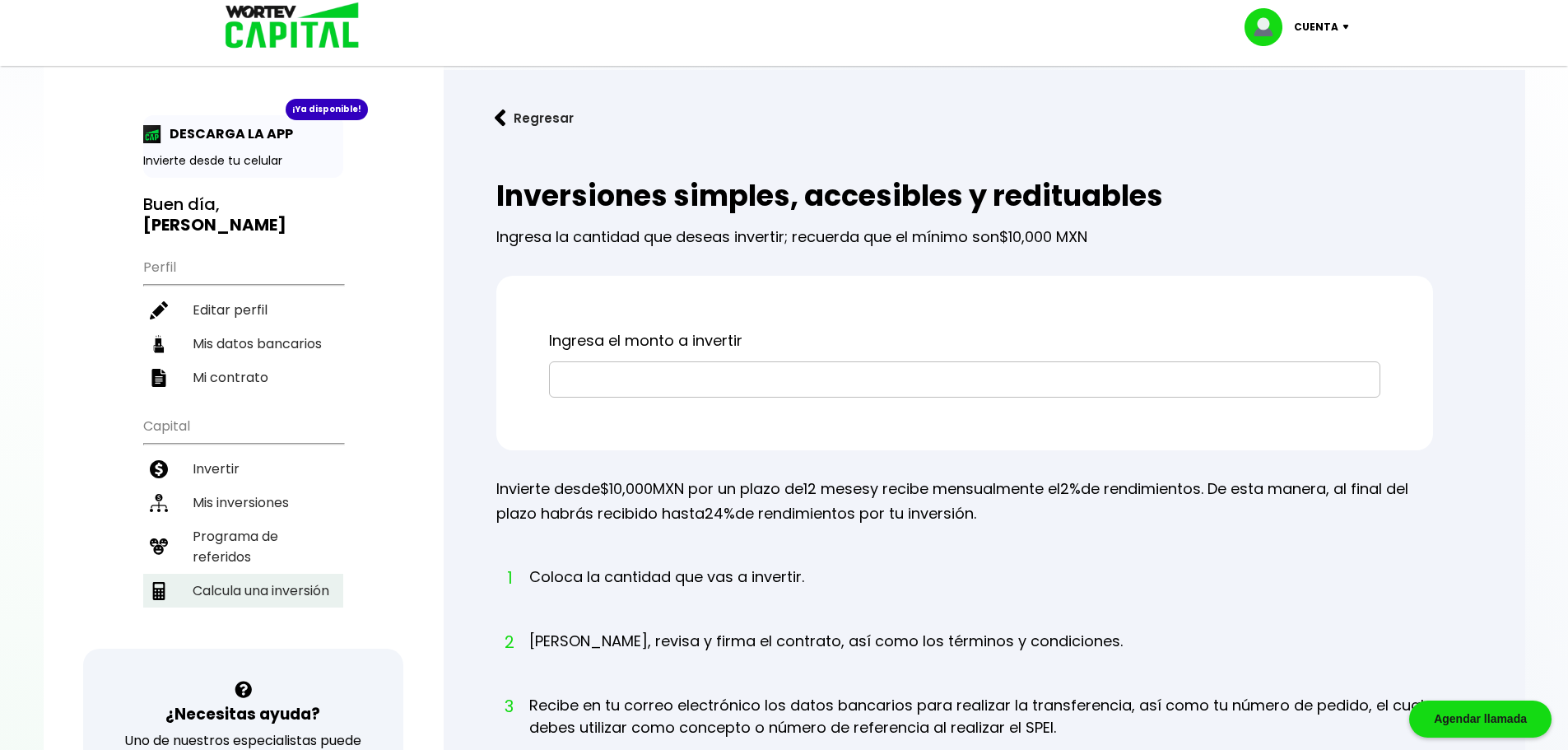
click at [247, 589] on li "Calcula una inversión" at bounding box center [242, 590] width 200 height 34
select select "1"
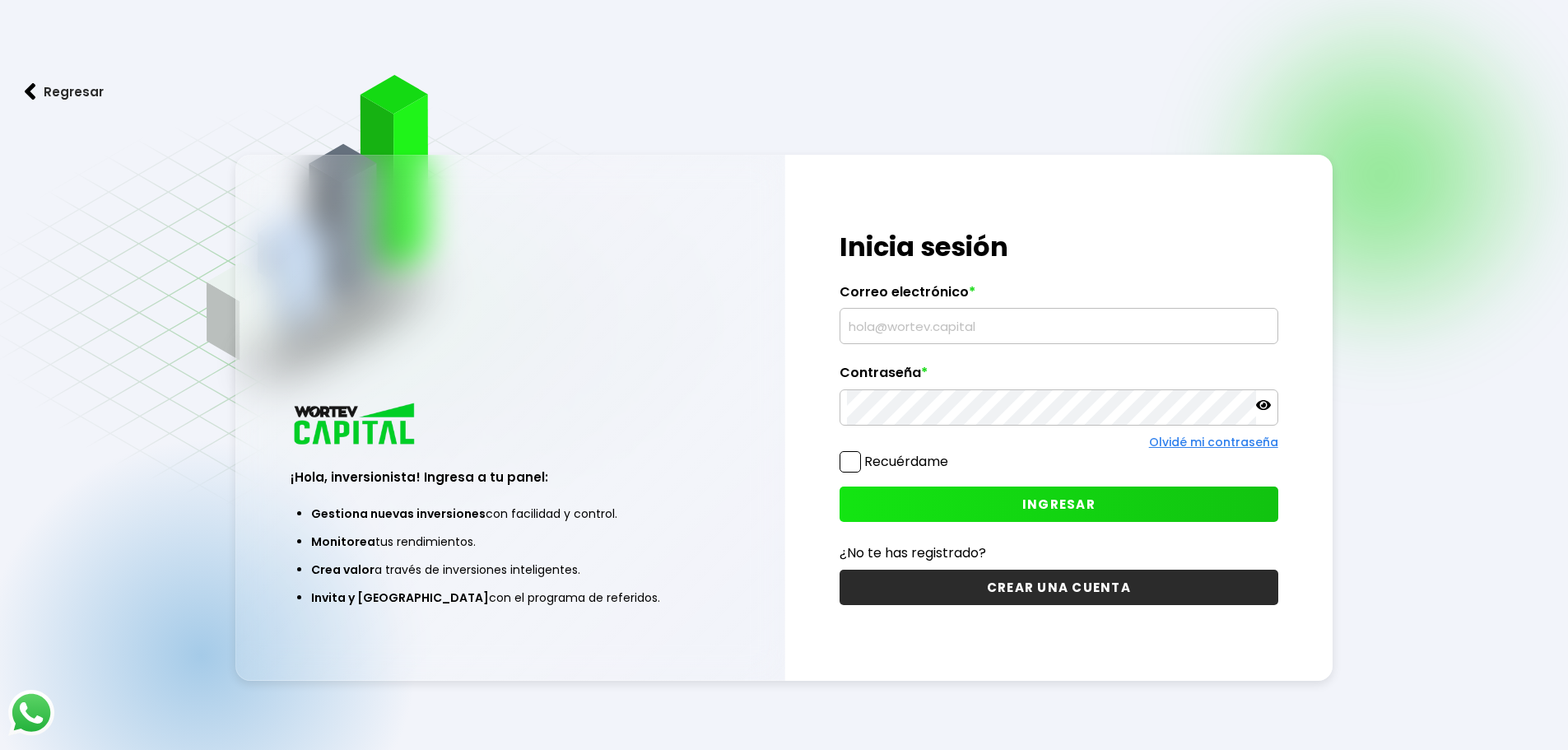
type input "[EMAIL_ADDRESS][DOMAIN_NAME]"
click at [920, 505] on button "INGRESAR" at bounding box center [1058, 505] width 439 height 35
type input "[EMAIL_ADDRESS][DOMAIN_NAME]"
click at [1087, 494] on button "INGRESAR" at bounding box center [1058, 505] width 439 height 35
type input "[EMAIL_ADDRESS][DOMAIN_NAME]"
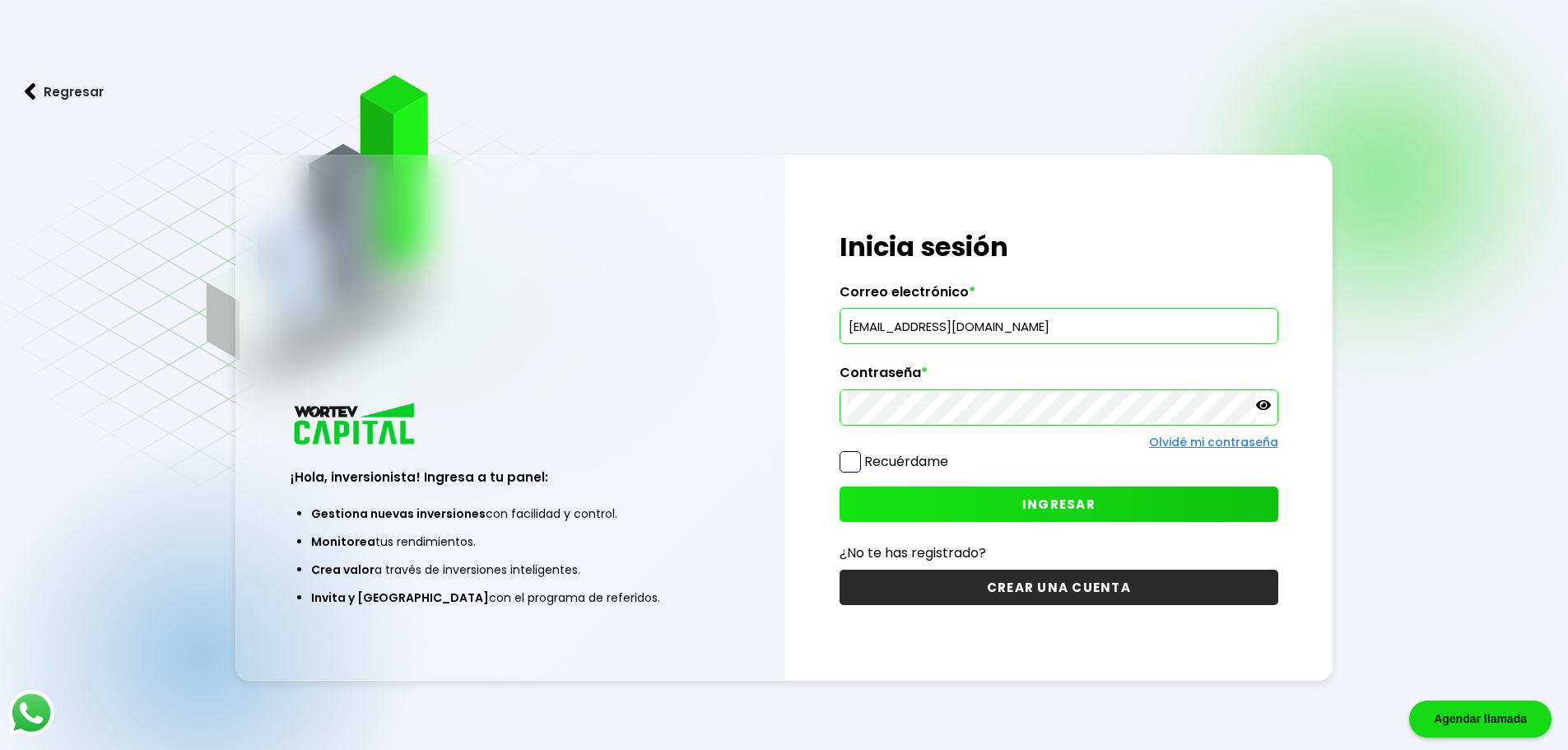
click at [933, 513] on button "INGRESAR" at bounding box center [1058, 505] width 439 height 35
